Goal: Task Accomplishment & Management: Manage account settings

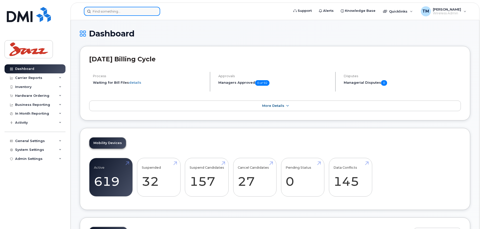
click at [124, 11] on input at bounding box center [122, 11] width 76 height 9
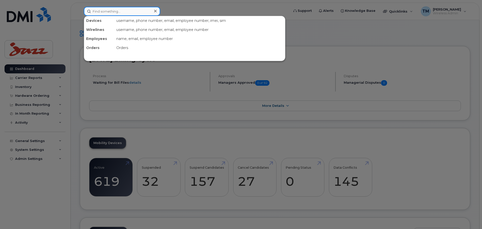
paste input "7824095780"
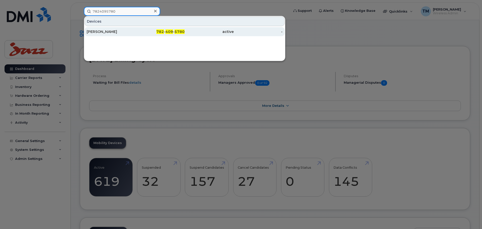
type input "7824095780"
click at [120, 33] on div "Aakash Sahija" at bounding box center [111, 31] width 49 height 5
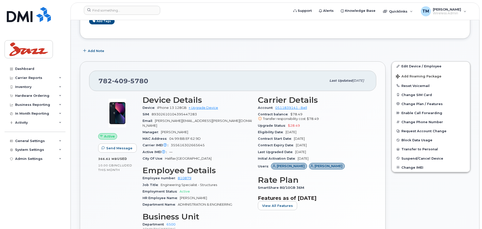
scroll to position [25, 0]
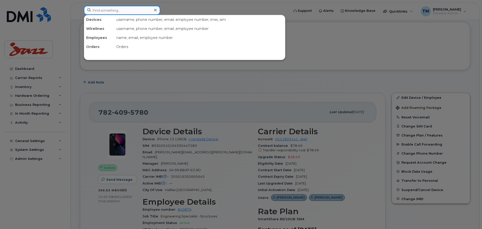
click at [127, 10] on input at bounding box center [122, 10] width 76 height 9
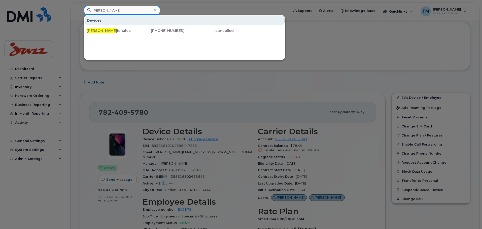
type input "Frank m"
click at [155, 12] on icon at bounding box center [155, 10] width 3 height 4
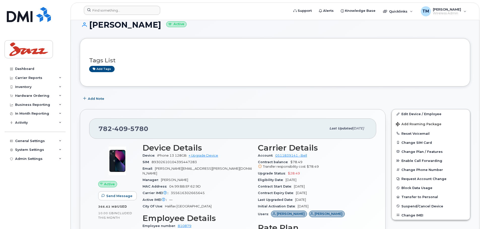
scroll to position [0, 0]
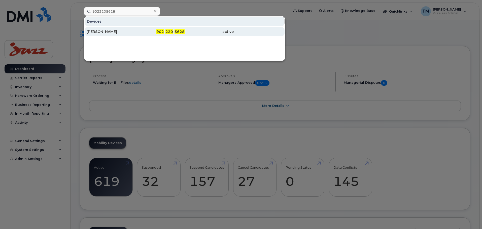
type input "9022205628"
drag, startPoint x: 131, startPoint y: 29, endPoint x: 131, endPoint y: 31, distance: 2.8
click at [136, 29] on div "Francois Mallais" at bounding box center [160, 31] width 49 height 9
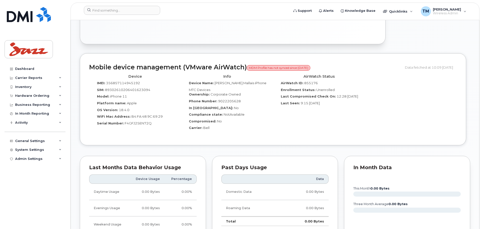
scroll to position [75, 0]
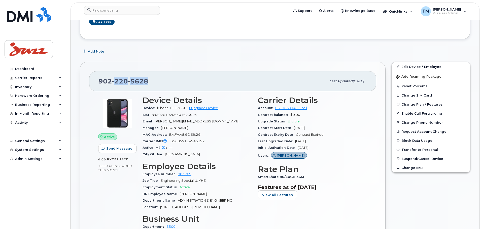
drag, startPoint x: 115, startPoint y: 81, endPoint x: 150, endPoint y: 80, distance: 35.5
click at [150, 80] on div "902 220 5628" at bounding box center [212, 81] width 228 height 11
click at [169, 82] on div "902 220 5628" at bounding box center [212, 81] width 228 height 11
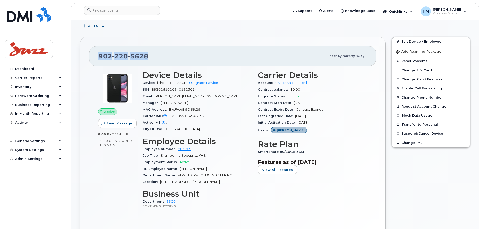
drag, startPoint x: 165, startPoint y: 55, endPoint x: 88, endPoint y: 58, distance: 76.8
click at [88, 58] on div "902 220 5628 Last updated Apr 25, 2025 Active Send Message 0.00 Bytes  used 10.…" at bounding box center [232, 141] width 305 height 209
copy span "902 220 5628"
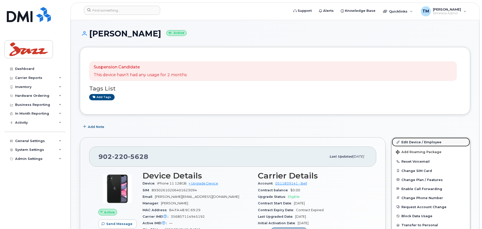
click at [412, 142] on link "Edit Device / Employee" at bounding box center [430, 142] width 78 height 9
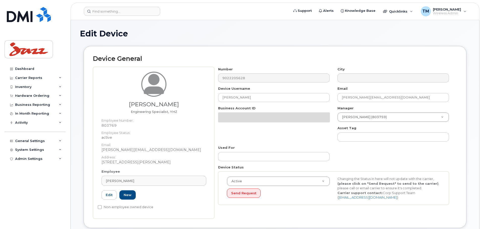
select select "1972700"
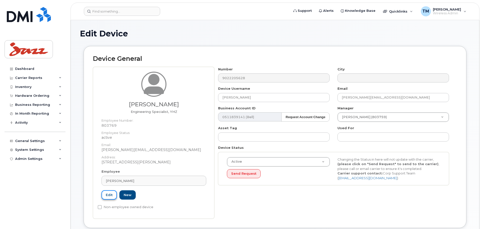
click at [109, 193] on link "Edit" at bounding box center [108, 194] width 15 height 9
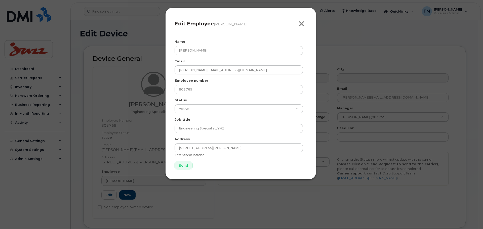
click at [305, 22] on button "Close" at bounding box center [303, 24] width 8 height 8
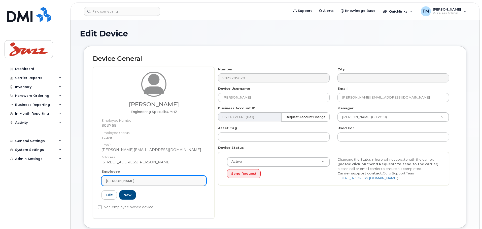
click at [161, 184] on link "[PERSON_NAME]" at bounding box center [153, 181] width 105 height 10
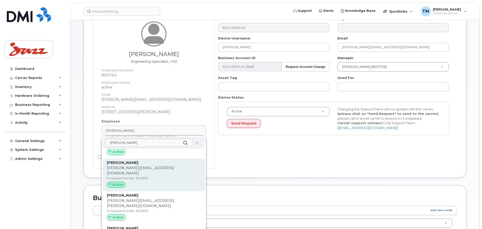
scroll to position [50, 0]
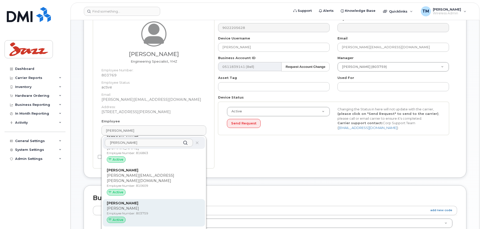
type input "[PERSON_NAME]"
click at [137, 201] on p "[PERSON_NAME]" at bounding box center [154, 203] width 94 height 5
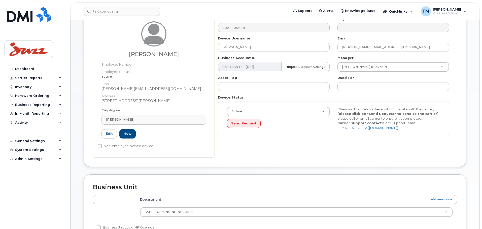
type input "803759"
type input "[PERSON_NAME]"
type input "[PERSON_NAME][EMAIL_ADDRESS][DOMAIN_NAME]"
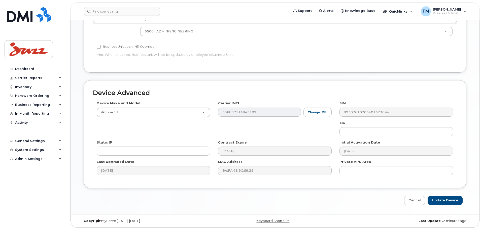
scroll to position [232, 0]
click at [438, 199] on input "Update Device" at bounding box center [444, 199] width 35 height 9
type input "Saving..."
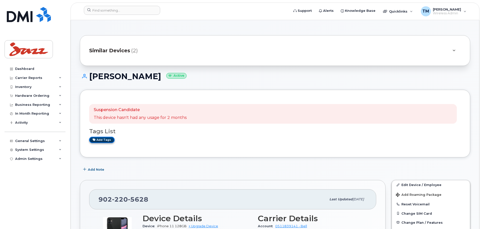
click at [103, 141] on link "Add tags" at bounding box center [101, 140] width 25 height 6
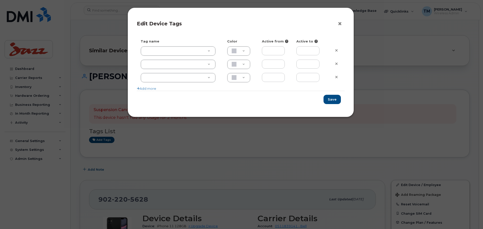
click at [341, 26] on button "×" at bounding box center [341, 24] width 7 height 8
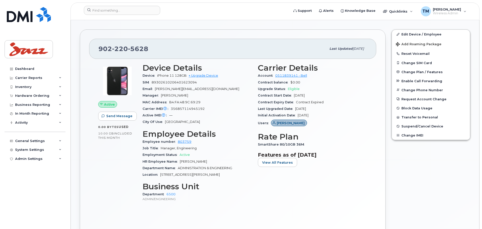
scroll to position [151, 0]
click at [420, 34] on link "Edit Device / Employee" at bounding box center [430, 33] width 78 height 9
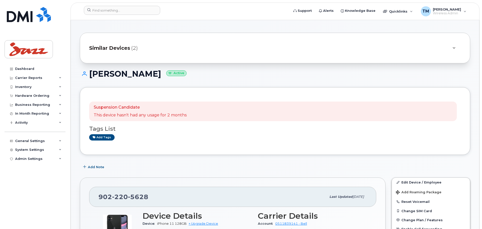
scroll to position [0, 0]
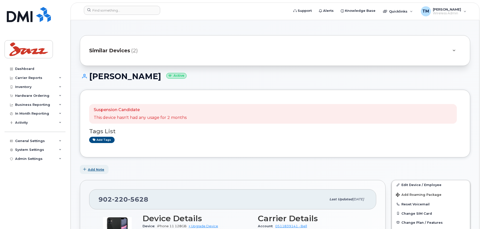
click at [95, 169] on span "Add Note" at bounding box center [96, 169] width 16 height 5
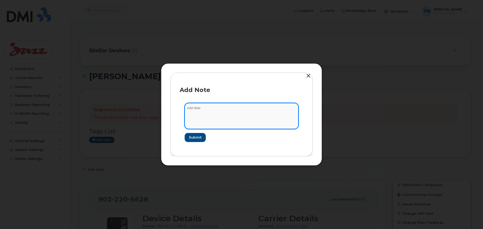
click at [235, 115] on textarea at bounding box center [242, 116] width 114 height 26
type textarea "T"
type textarea "W"
type textarea "Line will be used by Katherine once position change has been processed."
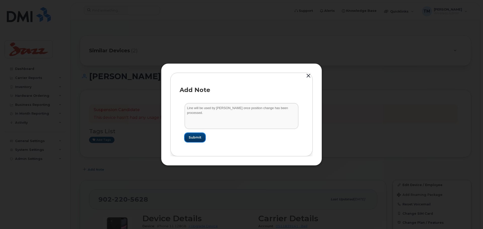
click at [201, 135] on button "Submit" at bounding box center [195, 137] width 21 height 9
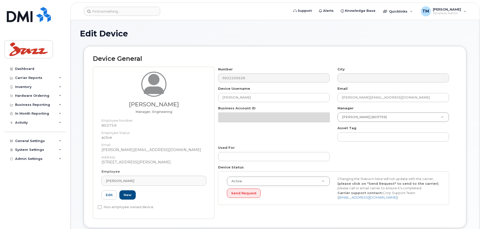
select select "1972700"
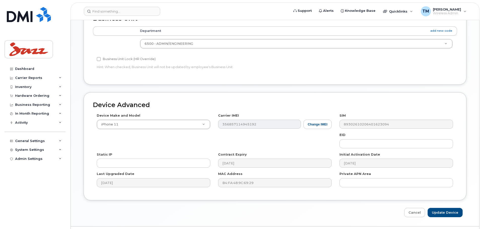
scroll to position [193, 0]
